Goal: Ask a question

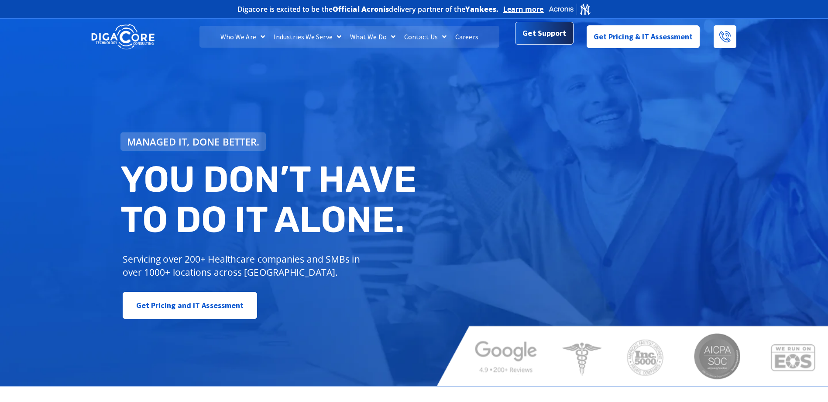
click at [564, 41] on span "Get Support" at bounding box center [545, 32] width 44 height 17
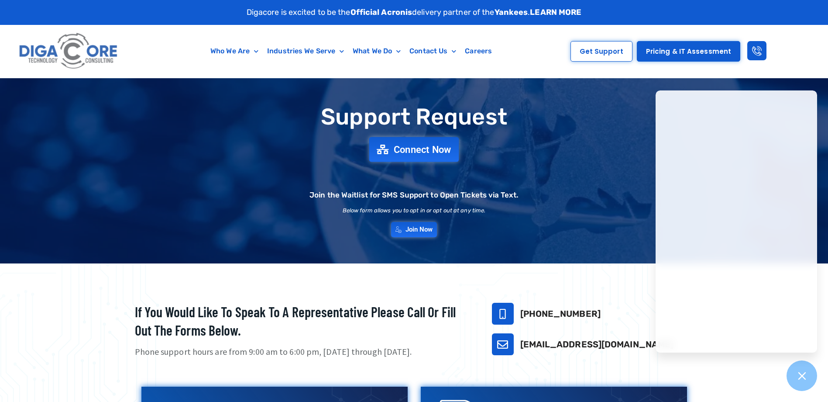
click at [441, 149] on span "Connect Now" at bounding box center [423, 150] width 58 height 10
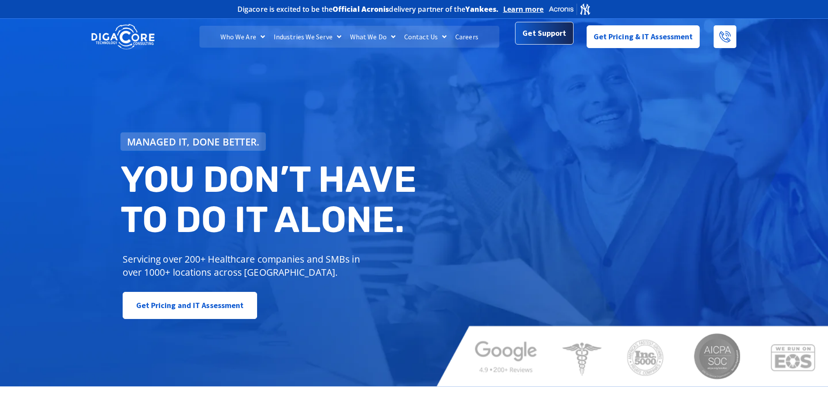
click at [566, 41] on span "Get Support" at bounding box center [545, 32] width 44 height 17
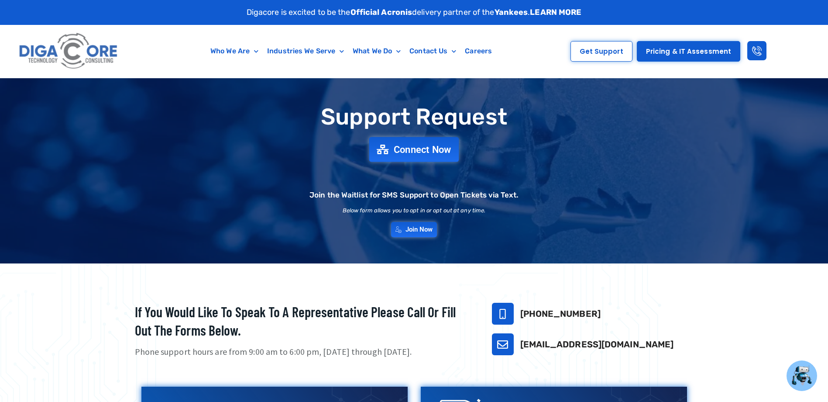
click at [394, 151] on span "Connect Now" at bounding box center [423, 150] width 58 height 10
